Goal: Navigation & Orientation: Find specific page/section

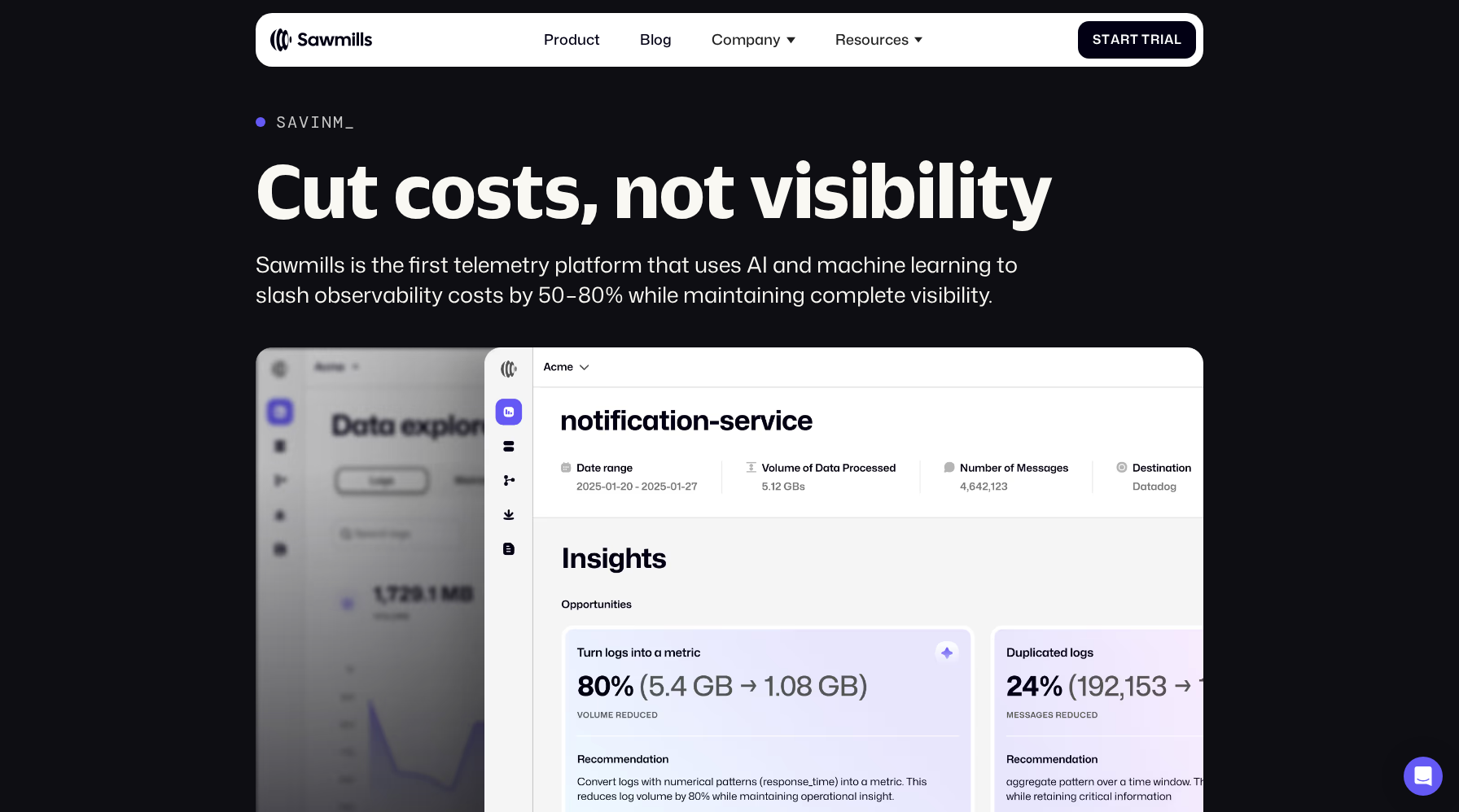
scroll to position [1023, 0]
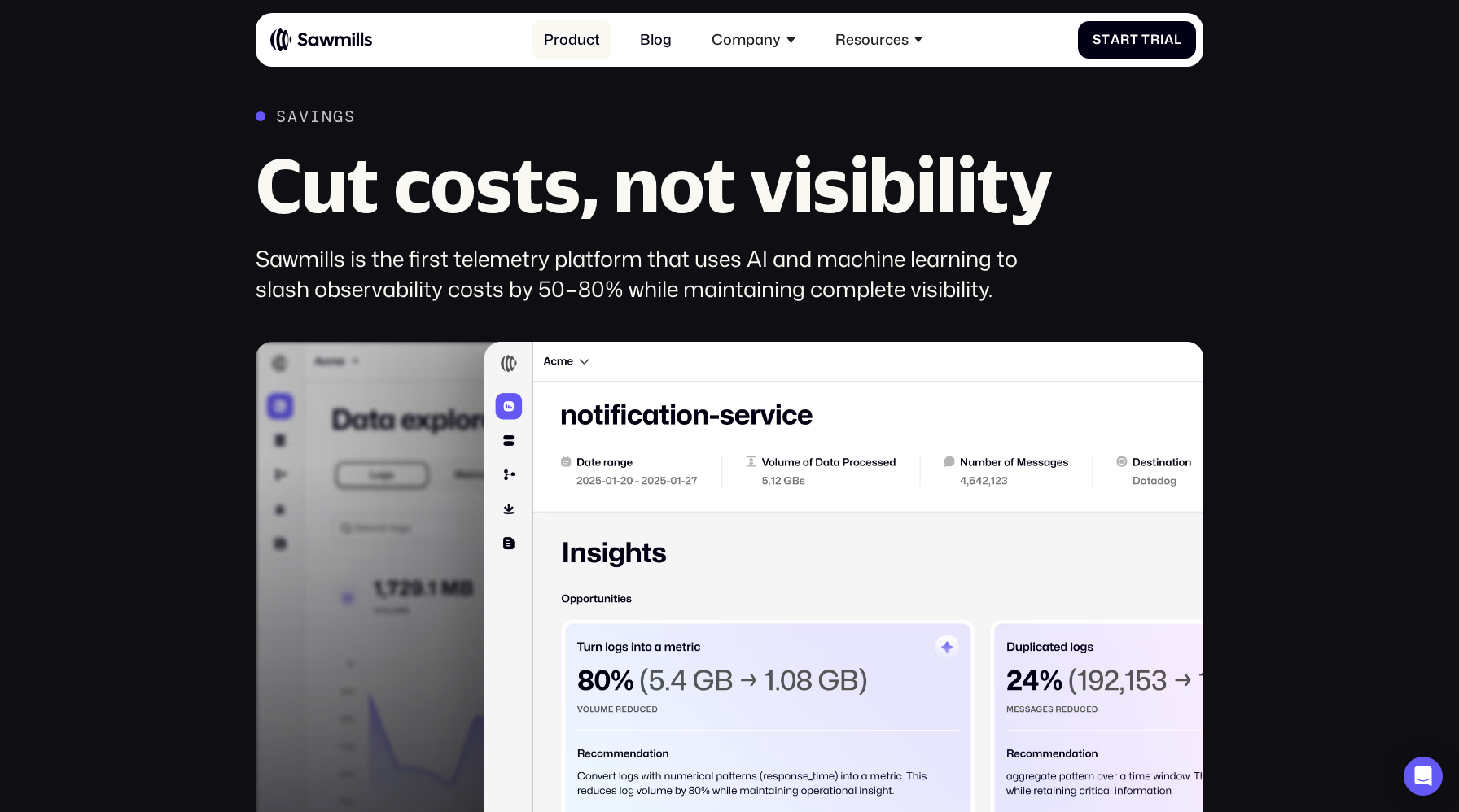
click at [570, 45] on link "Product" at bounding box center [571, 40] width 79 height 39
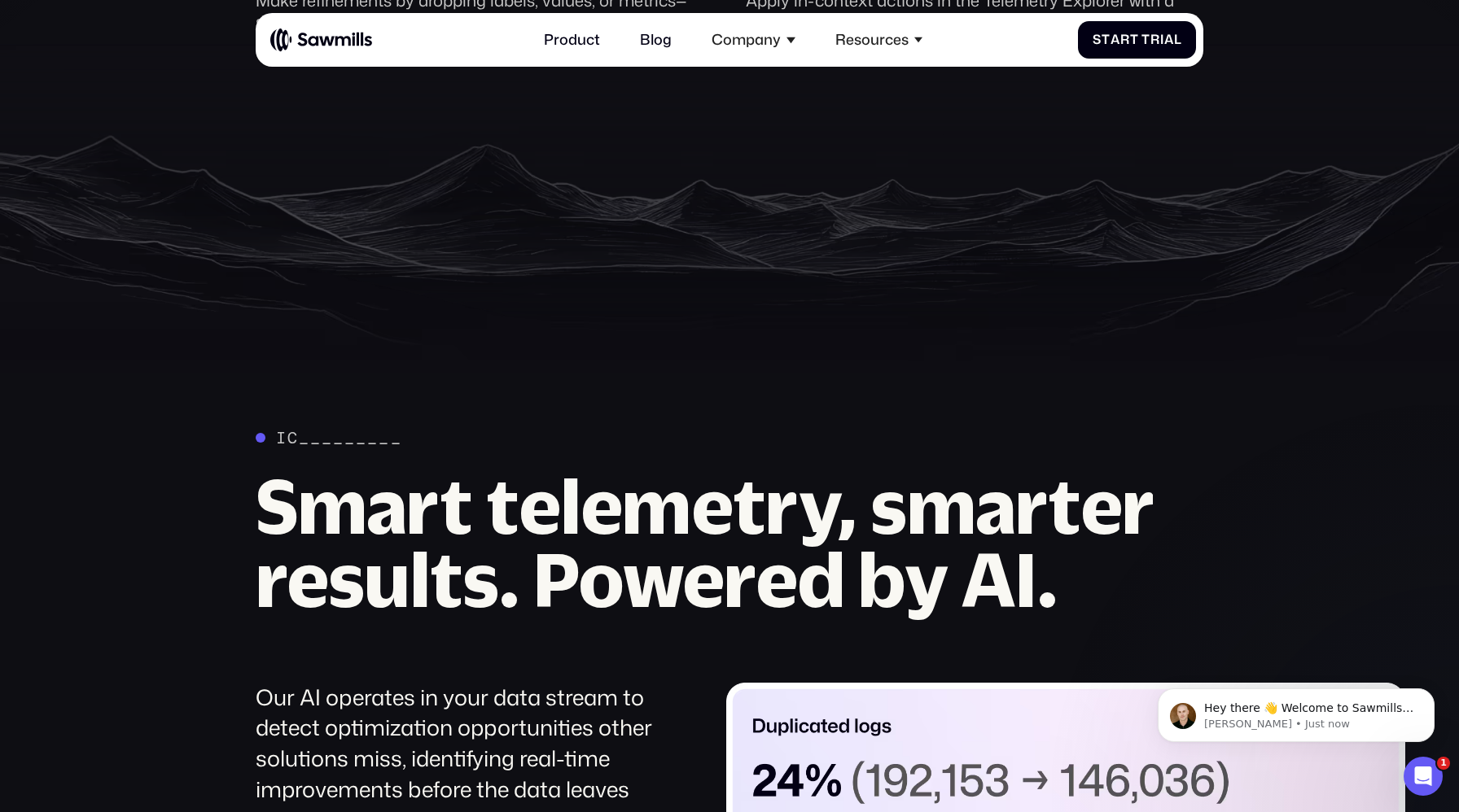
scroll to position [1129, 0]
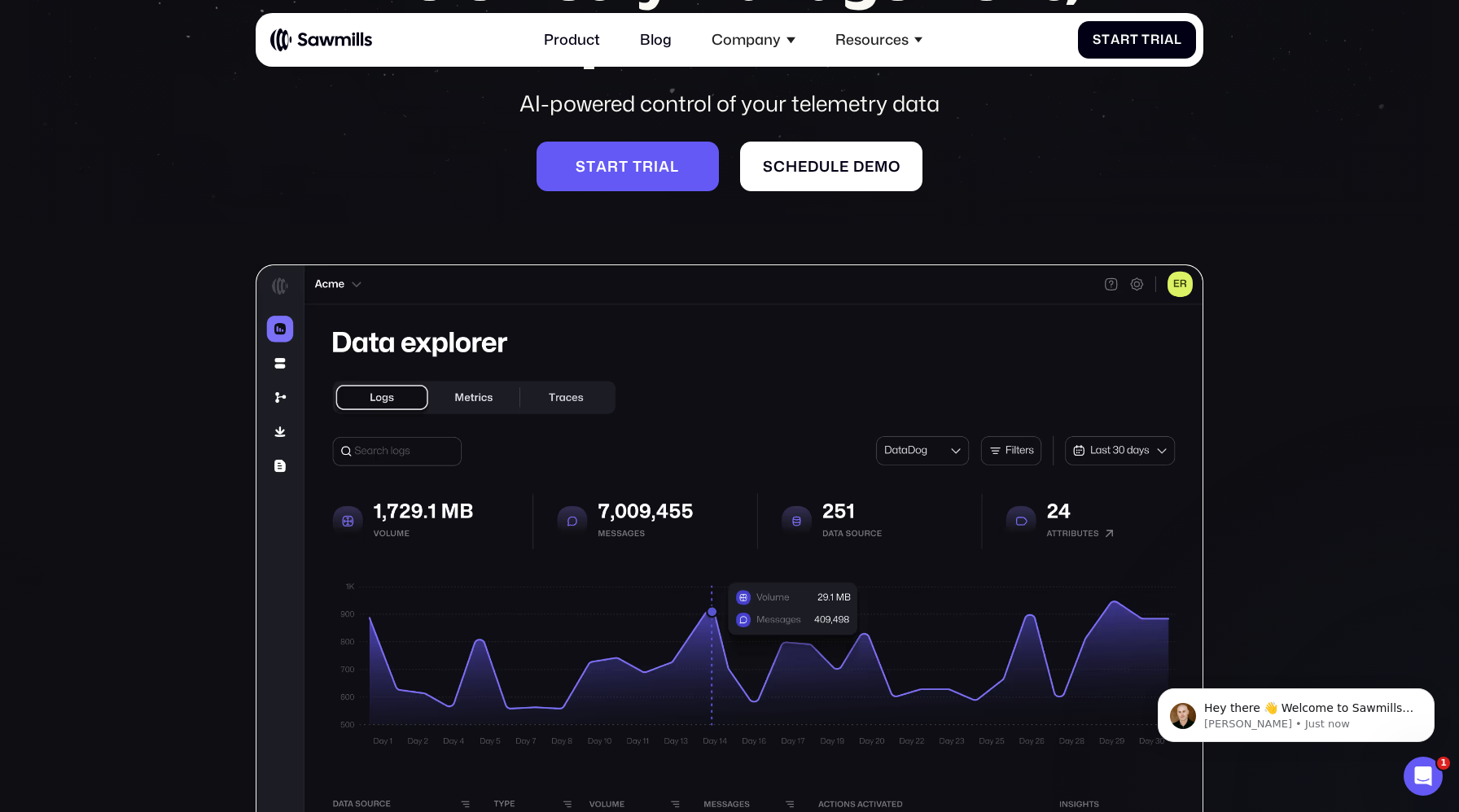
scroll to position [0, 0]
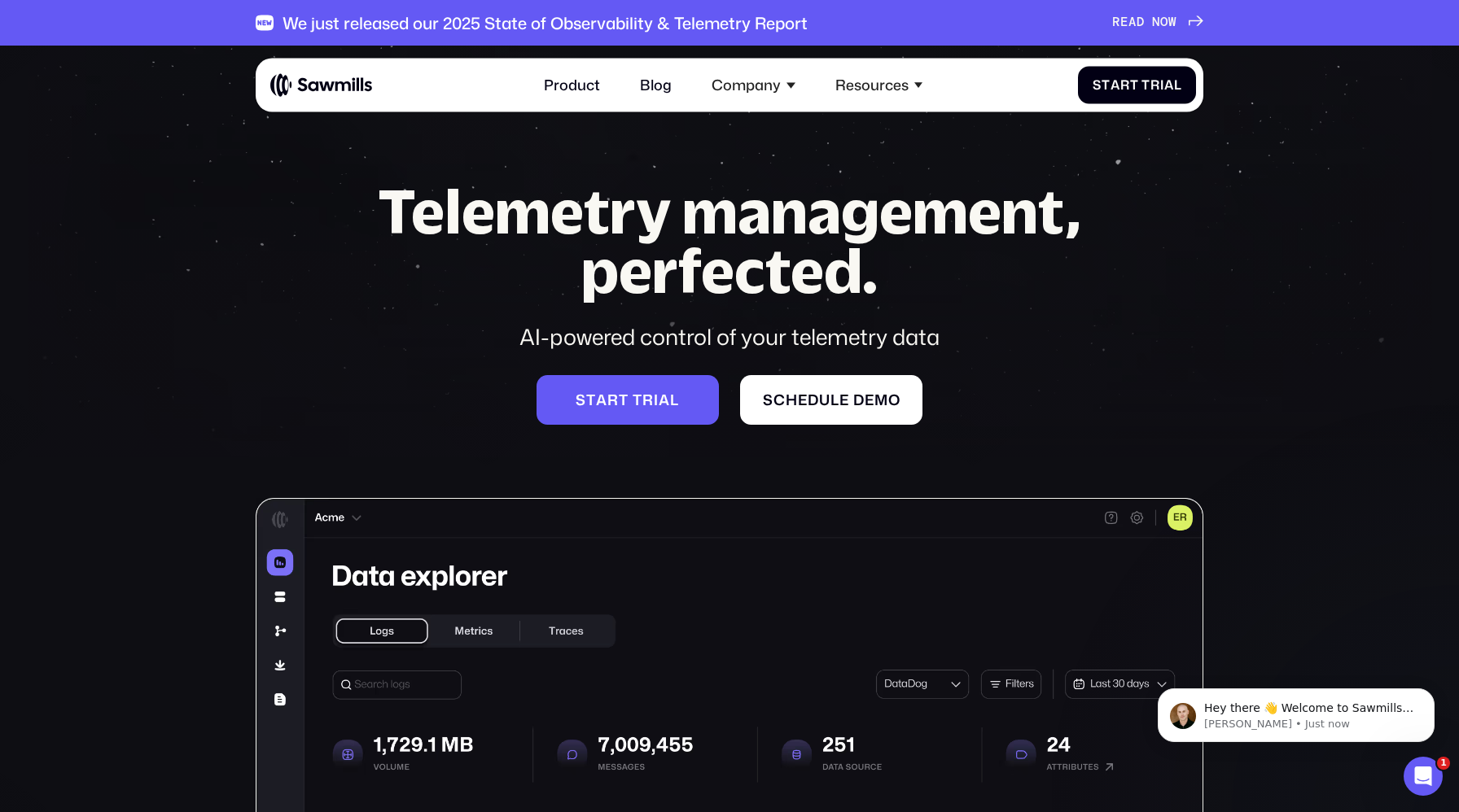
click at [348, 92] on img at bounding box center [321, 85] width 102 height 25
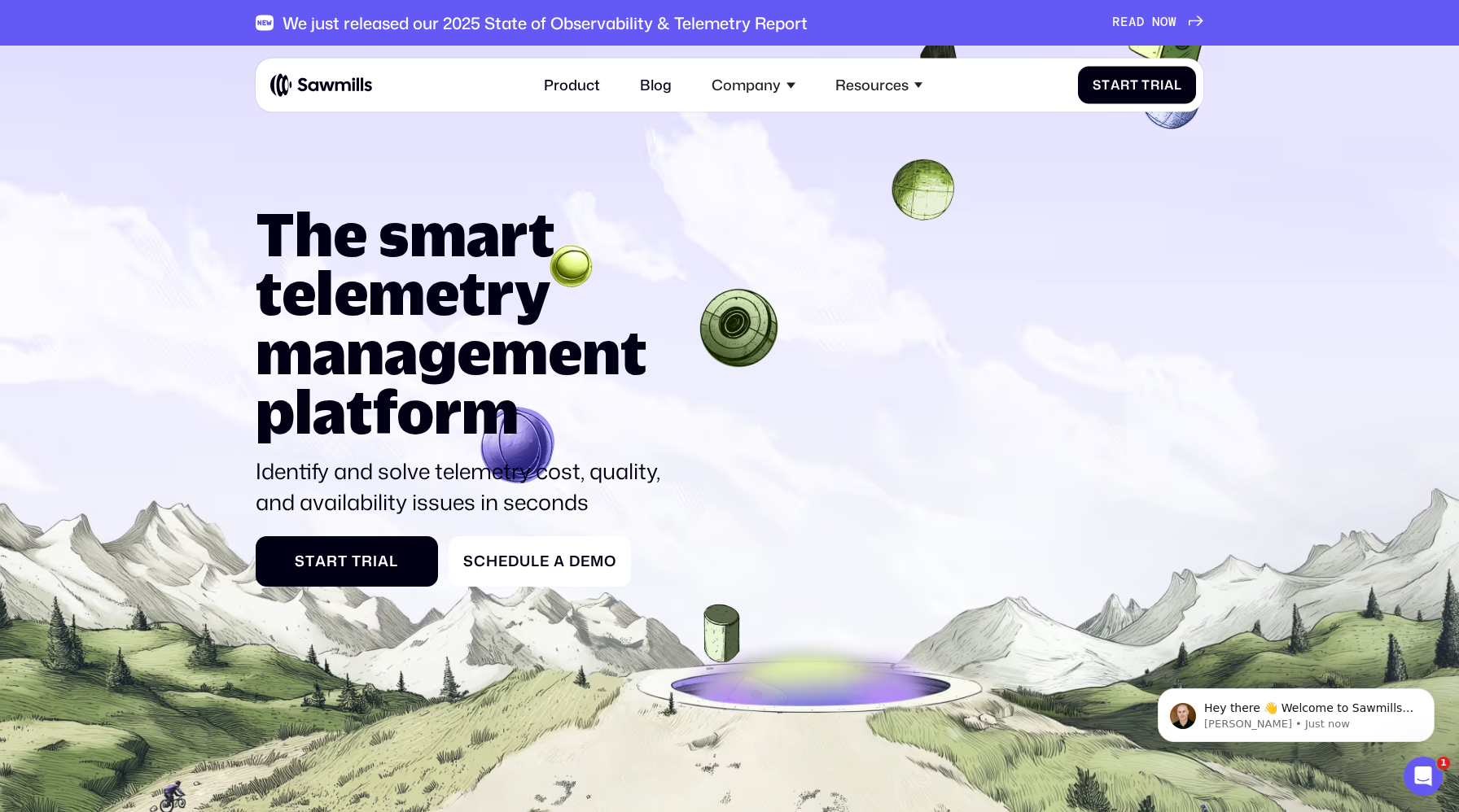
click at [139, 216] on icon at bounding box center [729, 508] width 1459 height 951
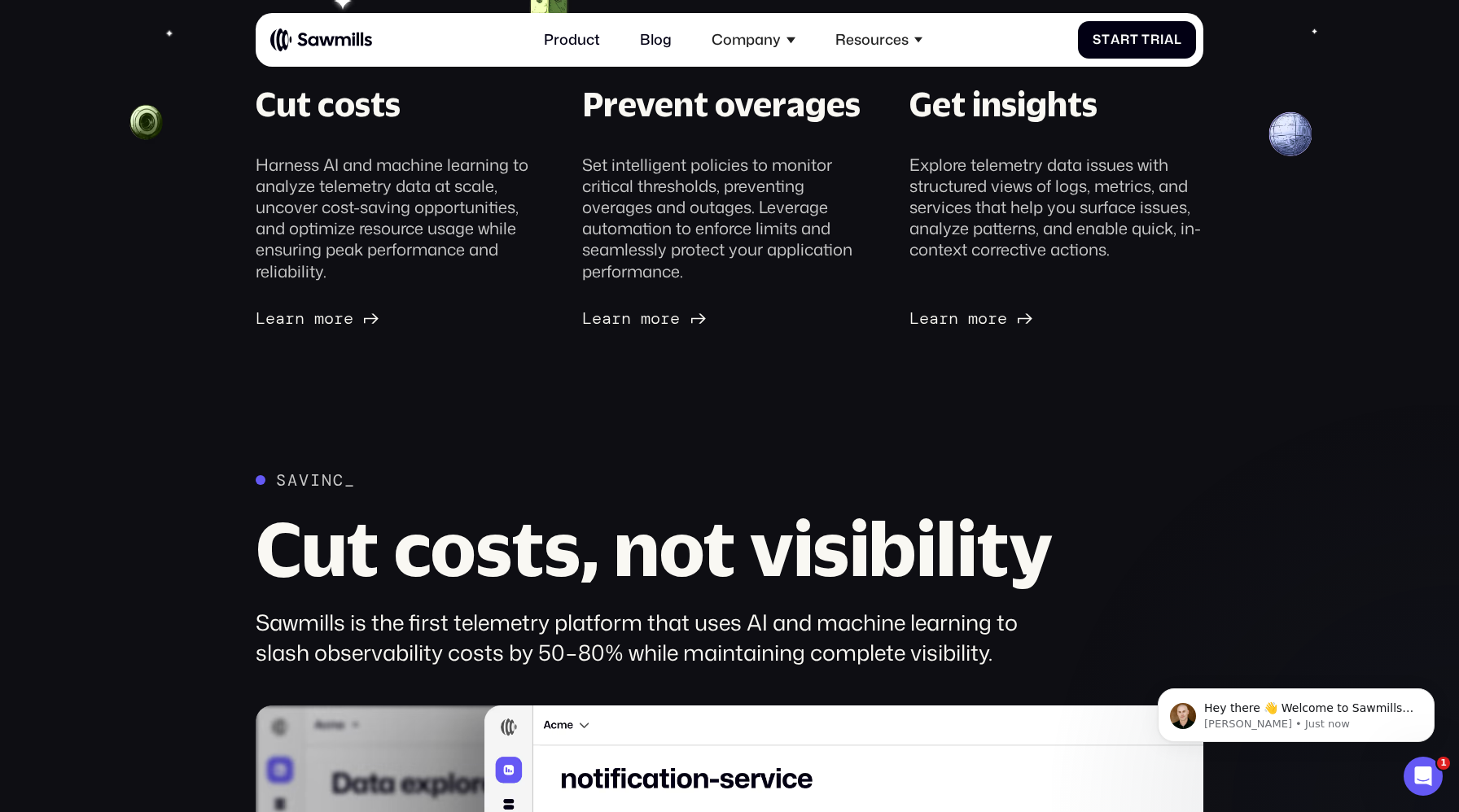
scroll to position [663, 0]
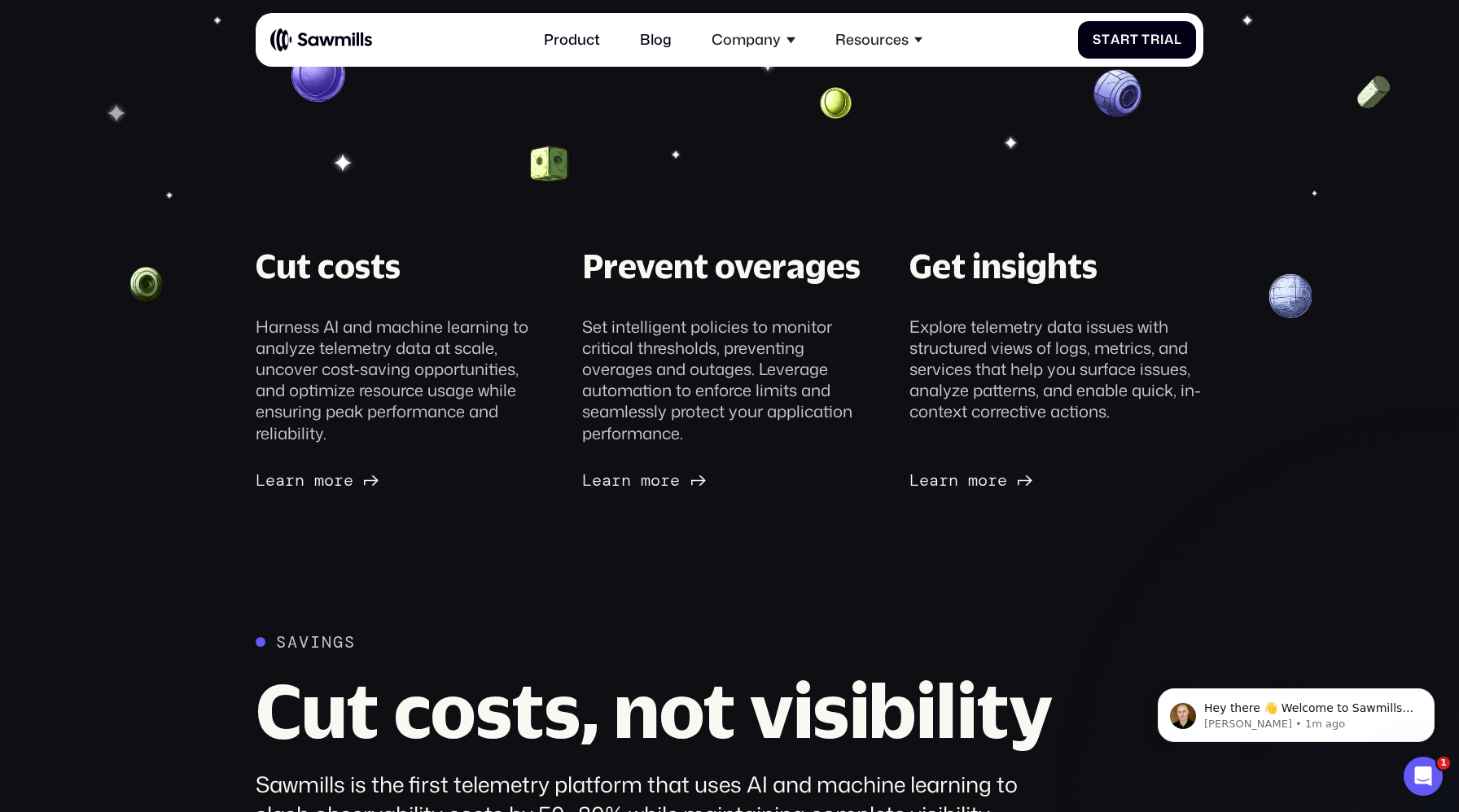
scroll to position [0, 0]
